Goal: Task Accomplishment & Management: Manage account settings

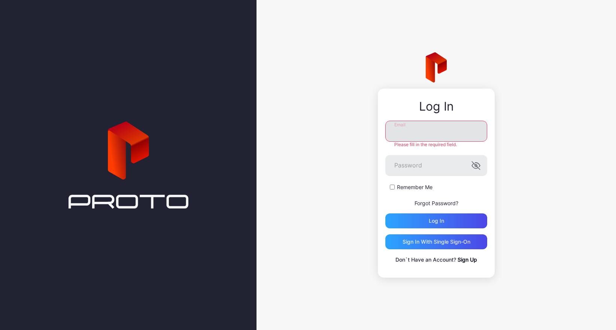
type input "**********"
click at [441, 220] on div "Log in" at bounding box center [435, 221] width 15 height 6
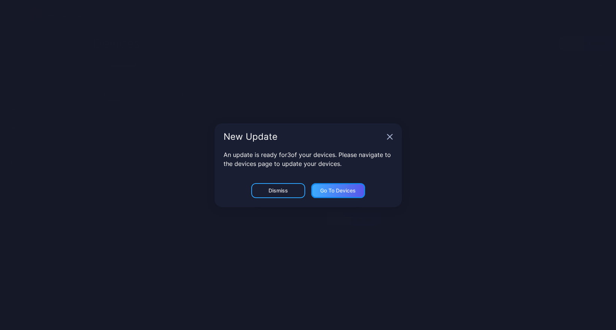
click at [334, 190] on div "Go to devices" at bounding box center [338, 191] width 36 height 6
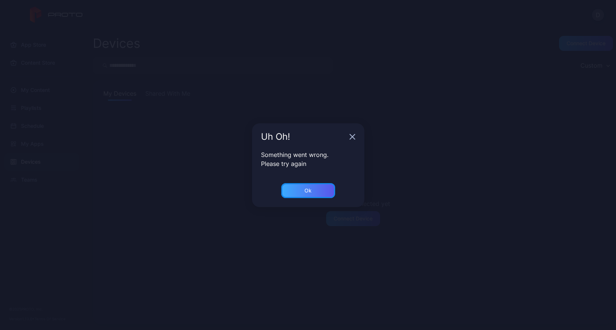
click at [311, 189] on div "Ok" at bounding box center [307, 191] width 7 height 6
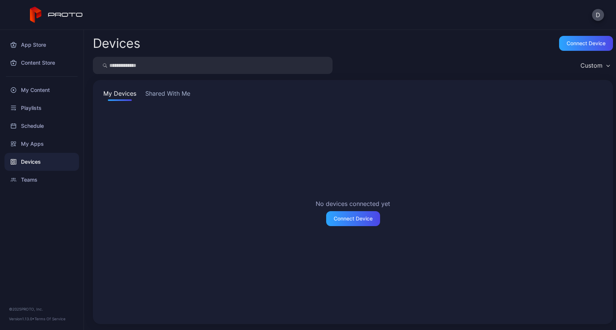
click at [20, 162] on div "Devices" at bounding box center [41, 162] width 74 height 18
click at [27, 164] on div "Devices" at bounding box center [41, 162] width 74 height 18
click at [37, 182] on div "Teams" at bounding box center [41, 180] width 74 height 18
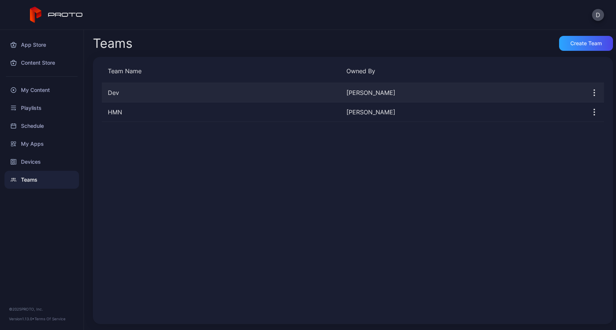
click at [146, 91] on div "Dev" at bounding box center [221, 92] width 238 height 9
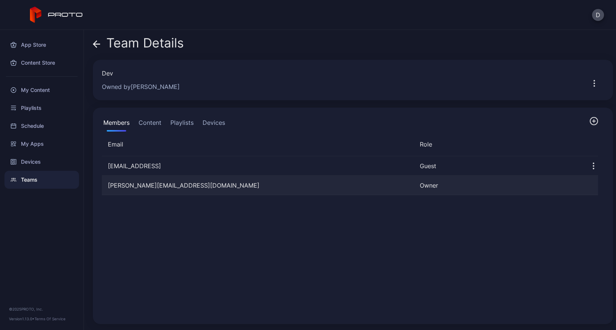
click at [201, 189] on div "david@hologrammedia.net" at bounding box center [258, 185] width 312 height 9
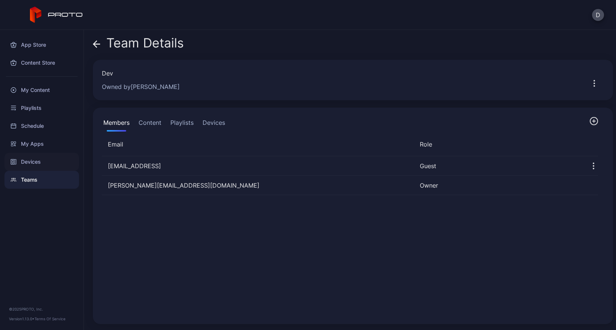
click at [52, 162] on div "Devices" at bounding box center [41, 162] width 74 height 18
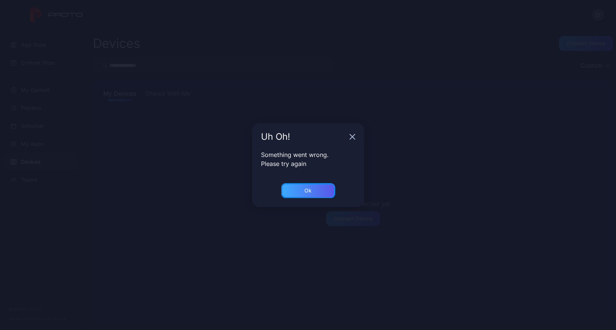
click at [307, 188] on div "Ok" at bounding box center [307, 191] width 7 height 6
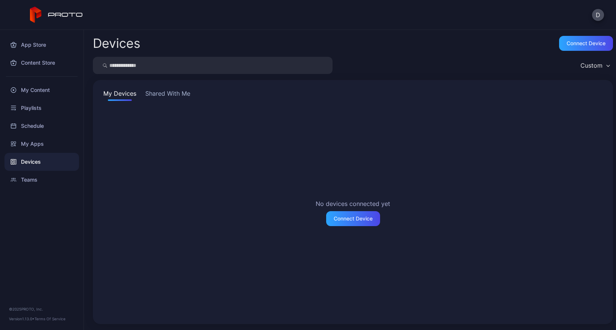
click at [41, 162] on div "Devices" at bounding box center [41, 162] width 74 height 18
click at [37, 162] on div "Devices" at bounding box center [41, 162] width 74 height 18
click at [36, 146] on div "My Apps" at bounding box center [41, 144] width 74 height 18
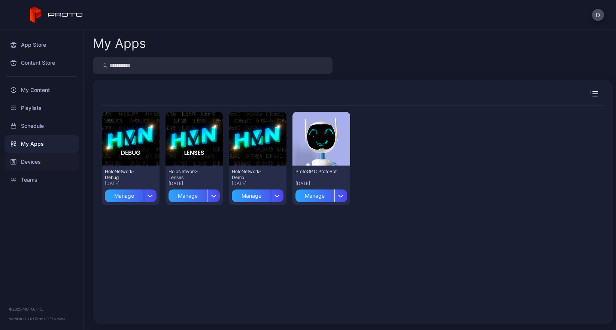
click at [39, 163] on div "Devices" at bounding box center [41, 162] width 74 height 18
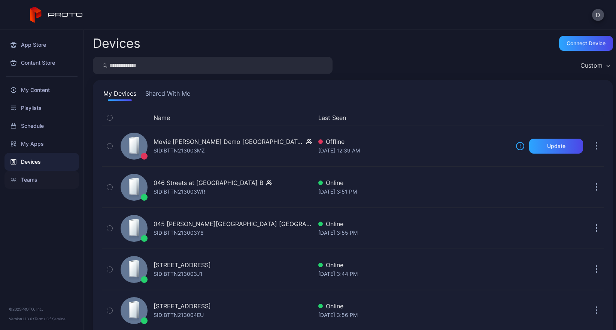
click at [36, 181] on div "Teams" at bounding box center [41, 180] width 74 height 18
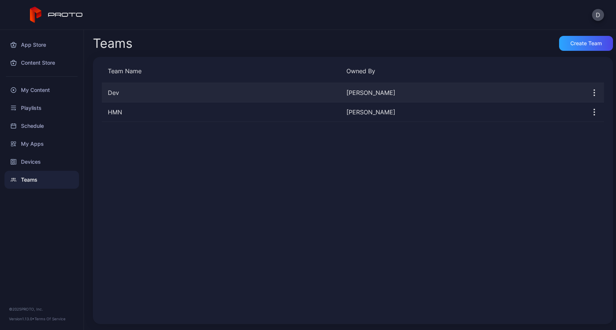
click at [162, 94] on div "Dev" at bounding box center [221, 92] width 238 height 9
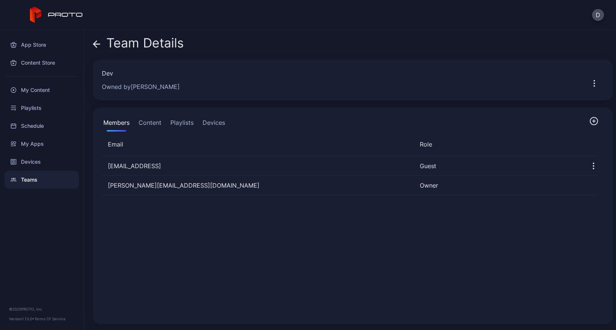
click at [213, 125] on button "Devices" at bounding box center [213, 124] width 25 height 15
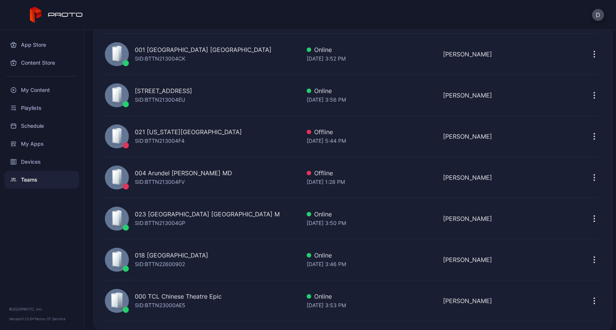
scroll to position [1734, 0]
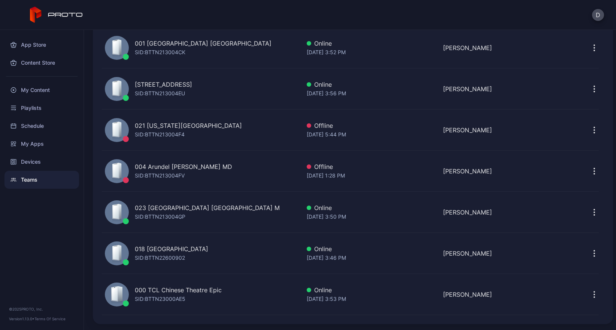
click at [589, 294] on icon "button" at bounding box center [593, 294] width 9 height 9
click at [571, 319] on button "Remove Device" at bounding box center [567, 318] width 64 height 24
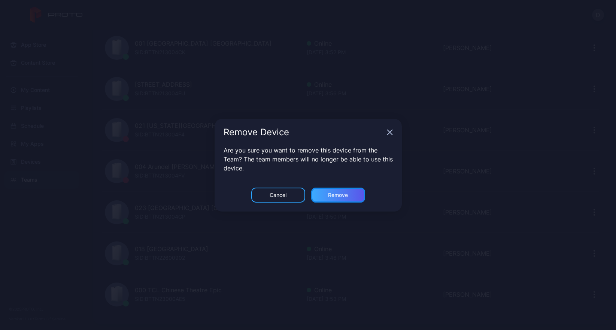
click at [348, 195] on div "Remove" at bounding box center [338, 195] width 54 height 15
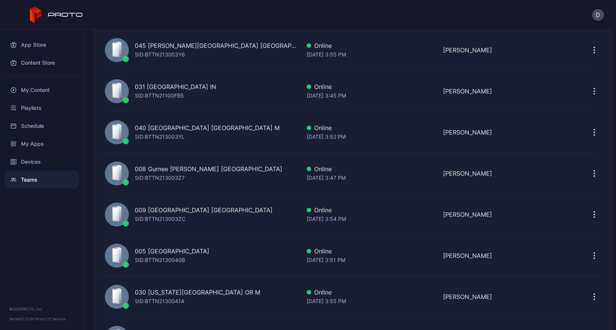
scroll to position [829, 0]
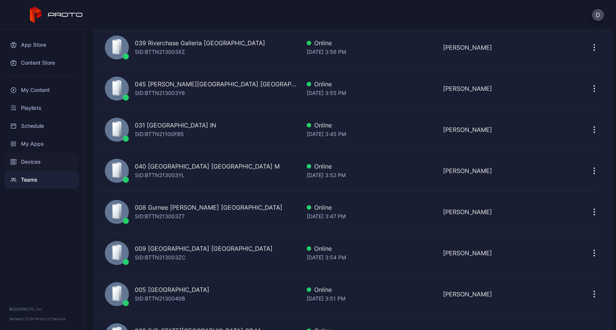
click at [41, 161] on div "Devices" at bounding box center [41, 162] width 74 height 18
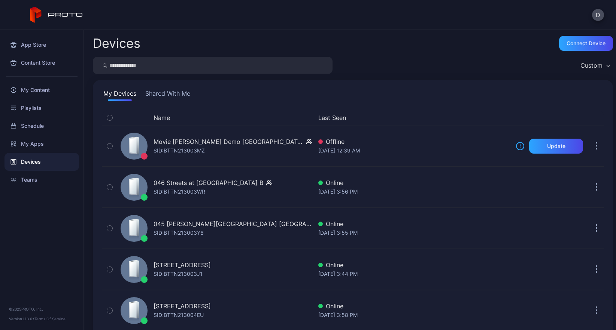
click at [141, 68] on input "search" at bounding box center [212, 65] width 239 height 17
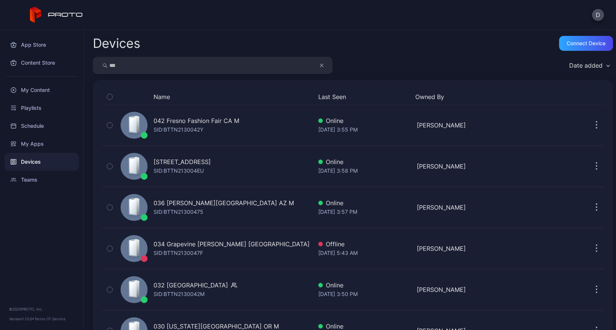
click at [124, 64] on input "***" at bounding box center [212, 65] width 239 height 17
type input "*******"
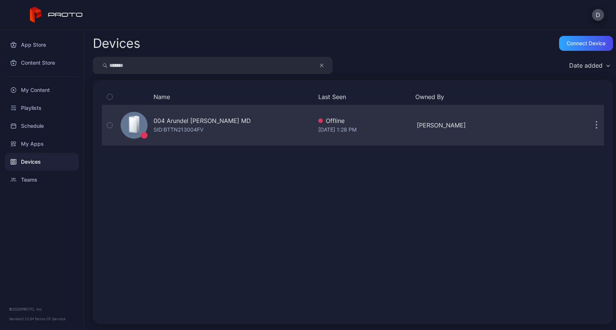
click at [247, 124] on div "004 Arundel Mills MD SID: BTTN213004FV" at bounding box center [214, 125] width 195 height 37
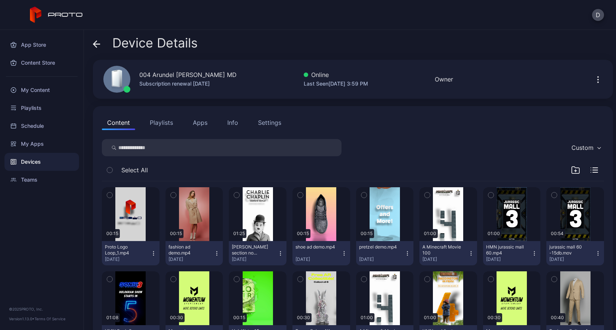
click at [95, 45] on icon at bounding box center [95, 44] width 3 height 6
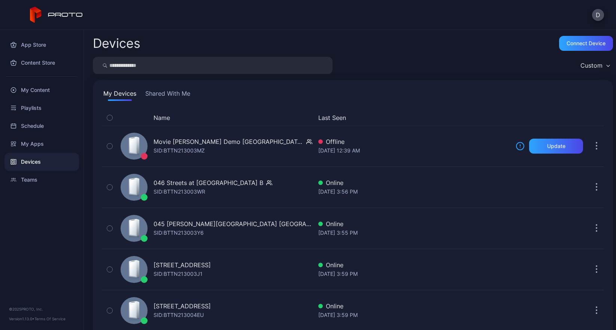
click at [589, 65] on div "Custom" at bounding box center [591, 65] width 22 height 7
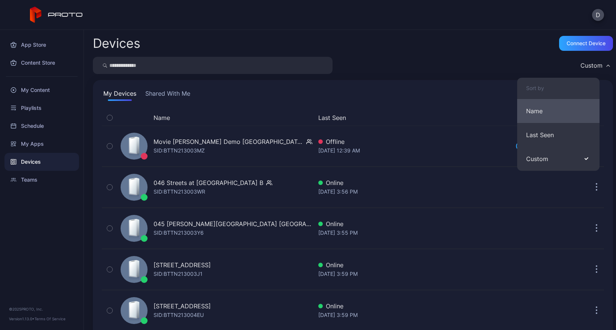
click at [546, 111] on button "Name" at bounding box center [558, 111] width 82 height 24
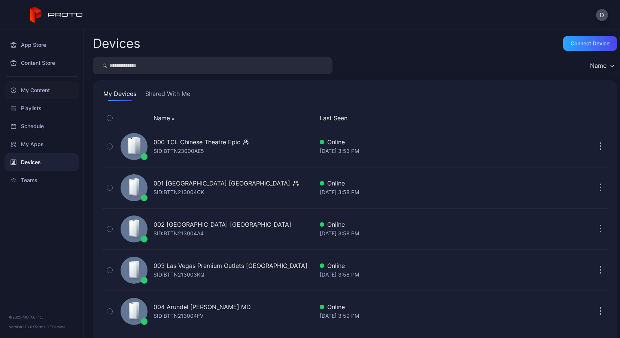
click at [37, 89] on div "My Content" at bounding box center [41, 90] width 74 height 18
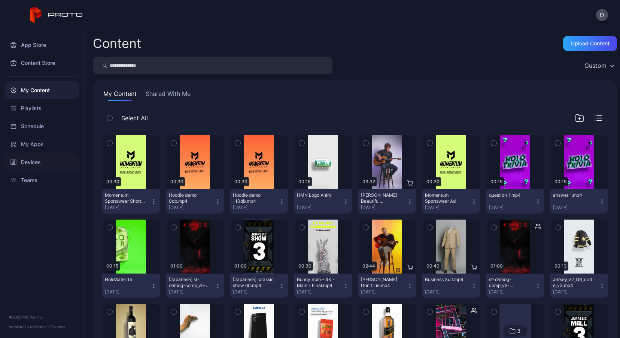
click at [33, 164] on div "Devices" at bounding box center [41, 162] width 74 height 18
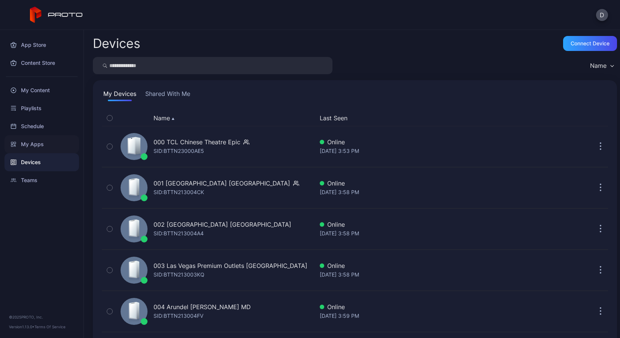
click at [34, 141] on div "My Apps" at bounding box center [41, 144] width 74 height 18
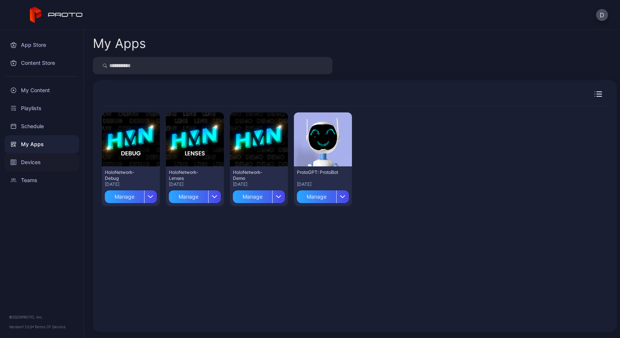
click at [35, 165] on div "Devices" at bounding box center [41, 162] width 74 height 18
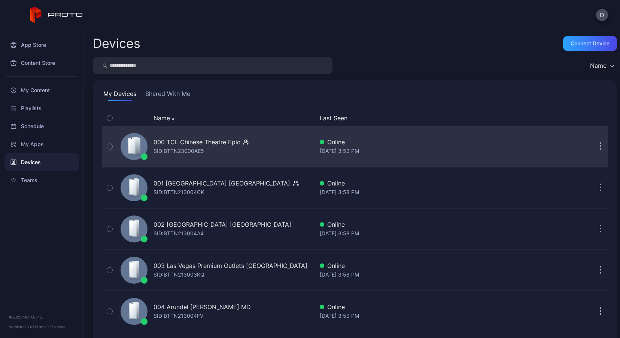
scroll to position [256, 0]
